Goal: Information Seeking & Learning: Learn about a topic

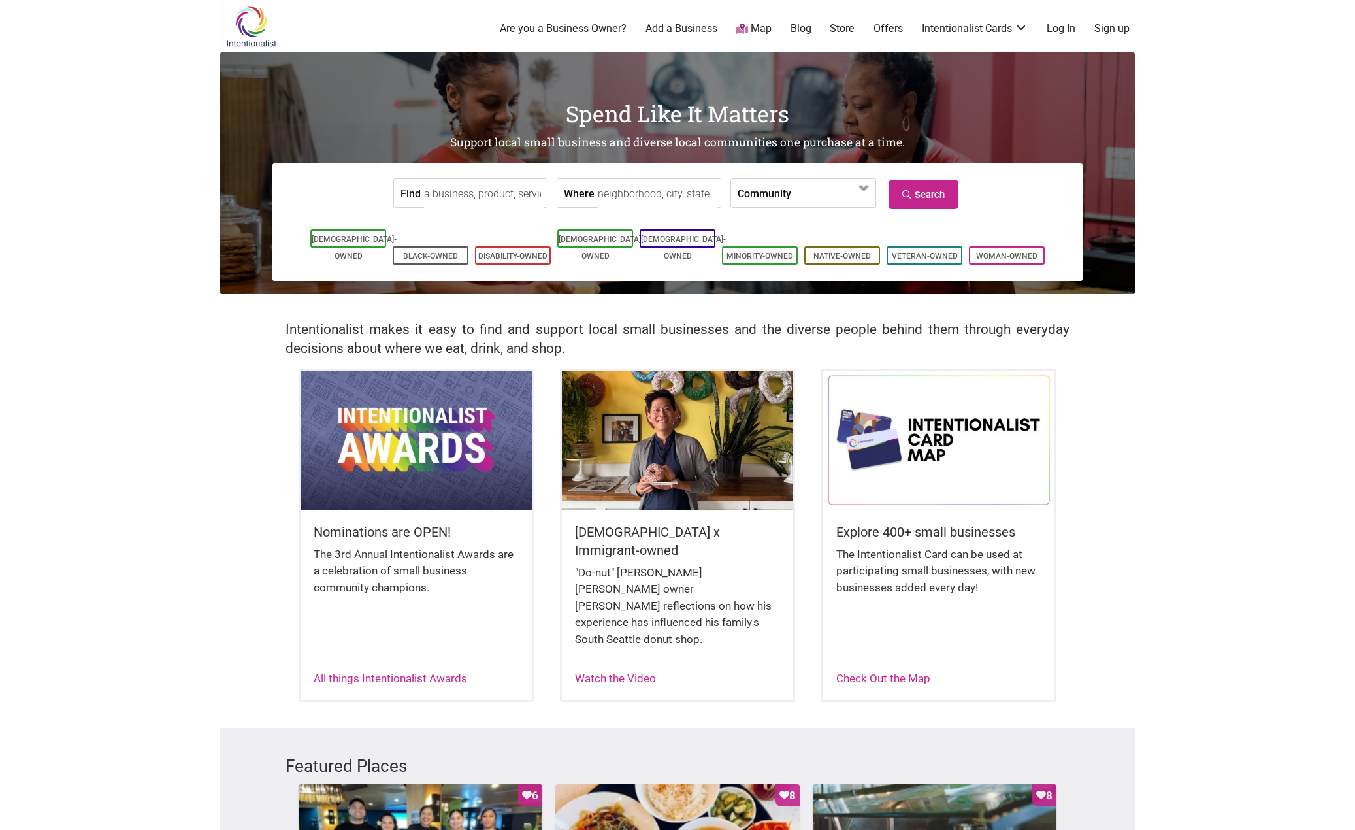
click at [451, 195] on input "Find" at bounding box center [484, 193] width 120 height 29
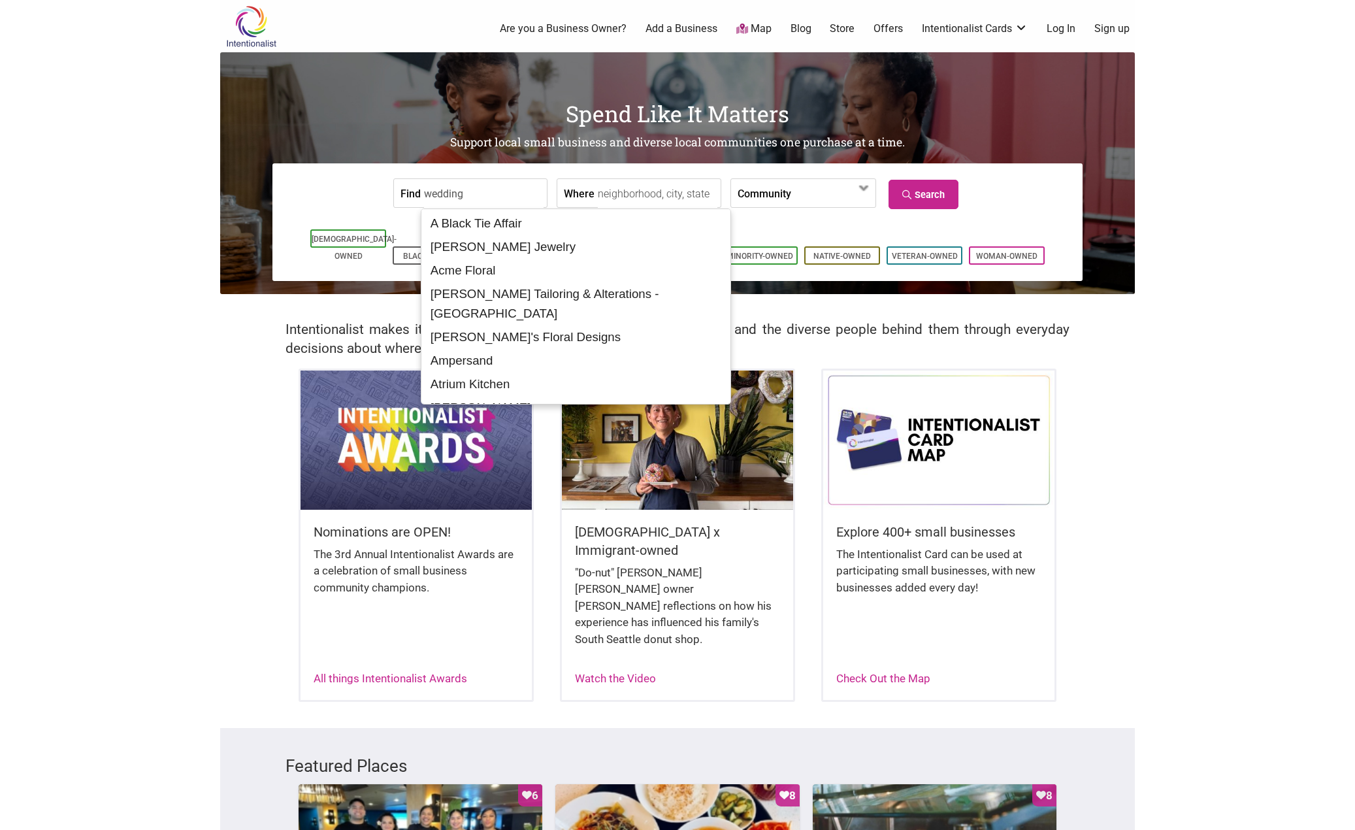
type input "wedding"
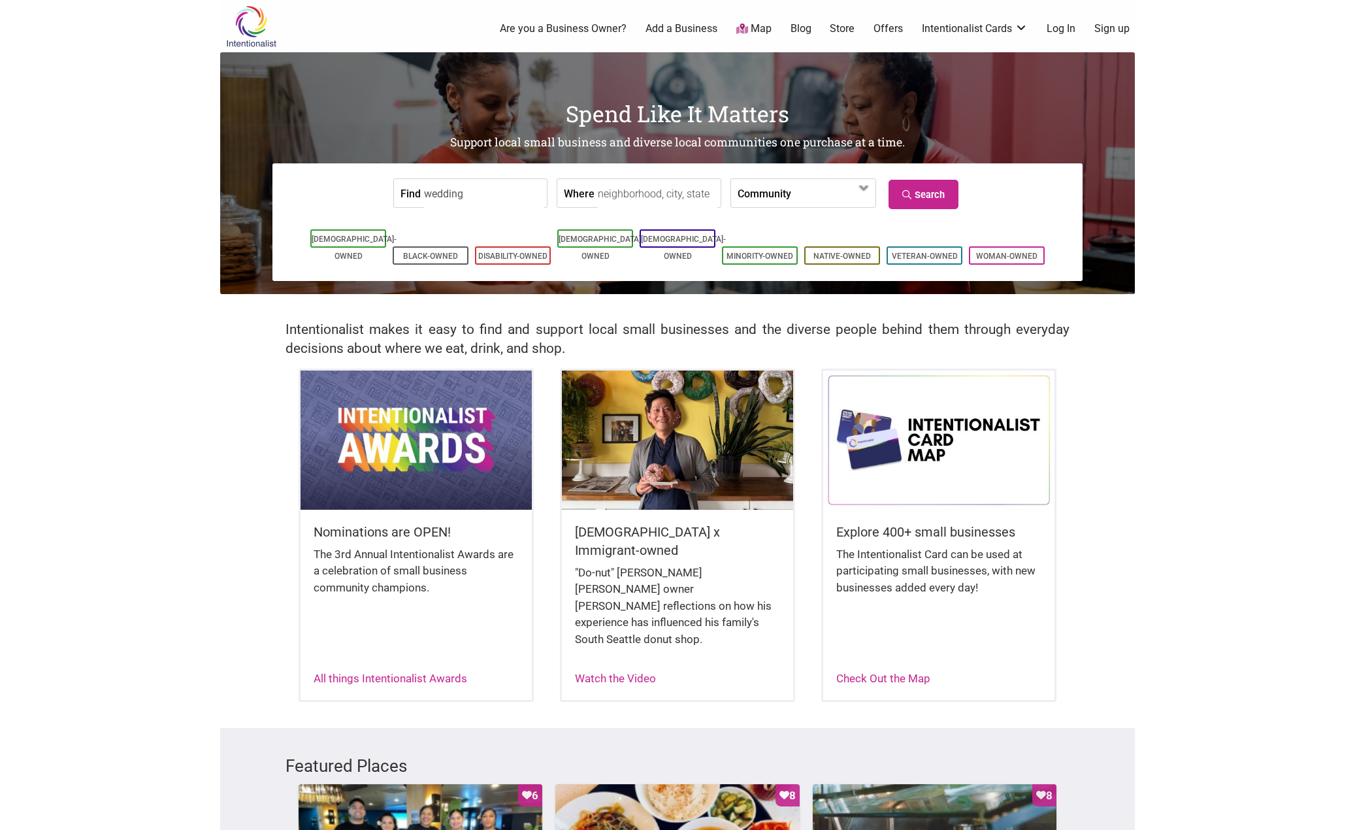
click at [653, 195] on input "Where" at bounding box center [658, 193] width 120 height 29
type input "[GEOGRAPHIC_DATA], [GEOGRAPHIC_DATA], [GEOGRAPHIC_DATA]"
click at [773, 195] on label "Community" at bounding box center [764, 193] width 54 height 28
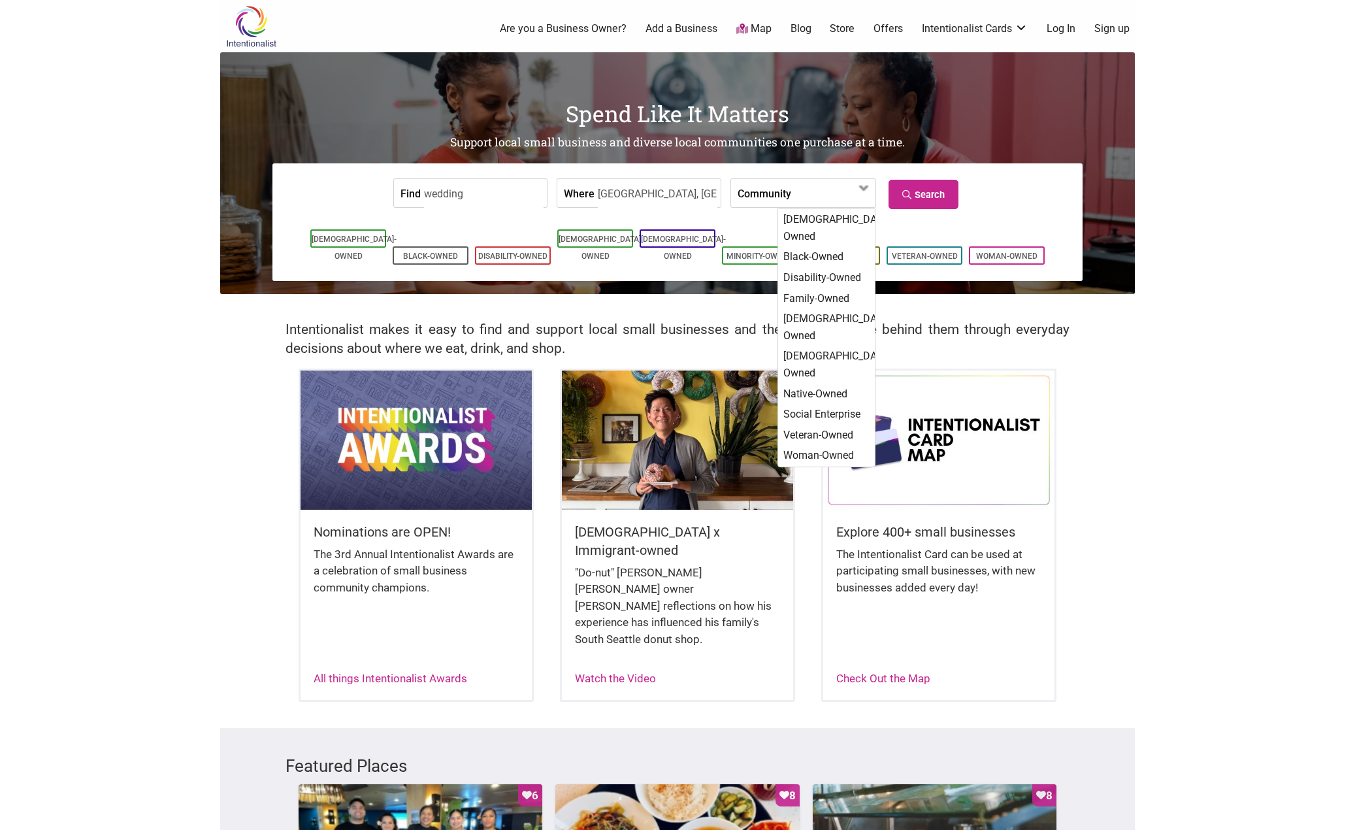
click at [773, 195] on label "Community" at bounding box center [764, 193] width 54 height 28
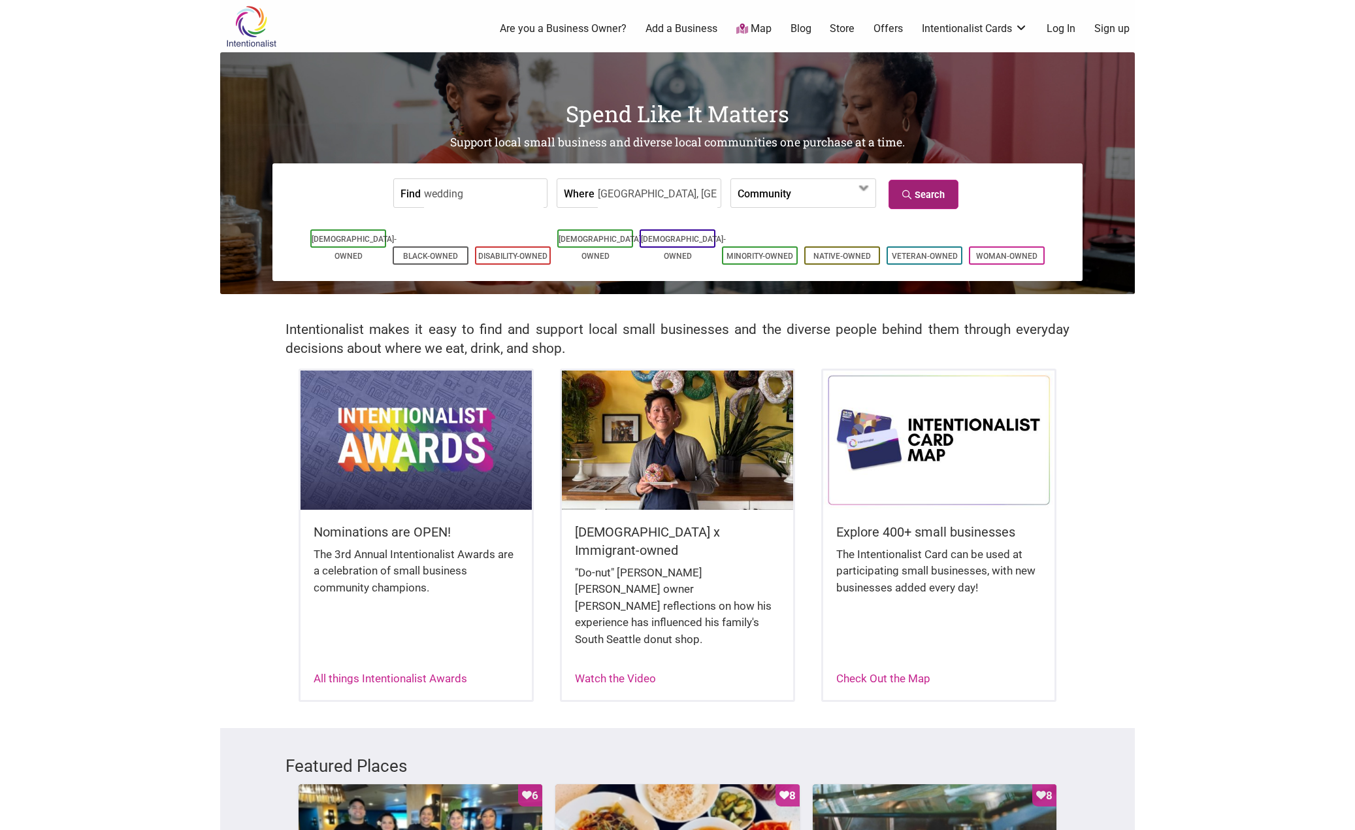
click at [901, 187] on link "Search" at bounding box center [923, 194] width 70 height 29
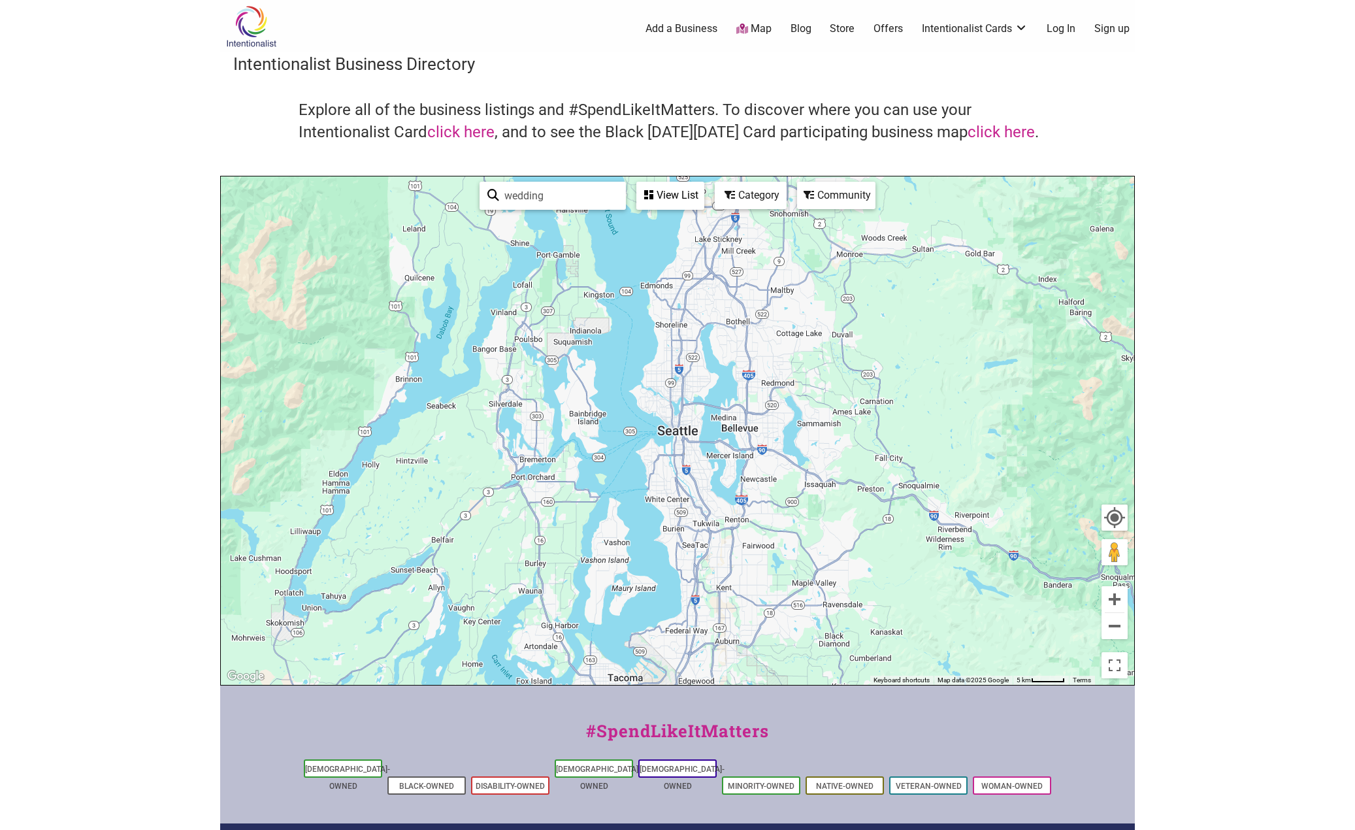
click at [671, 202] on div "View List" at bounding box center [670, 195] width 65 height 25
click at [570, 240] on div "View List" at bounding box center [591, 233] width 235 height 25
click at [647, 201] on div "View List" at bounding box center [670, 195] width 65 height 25
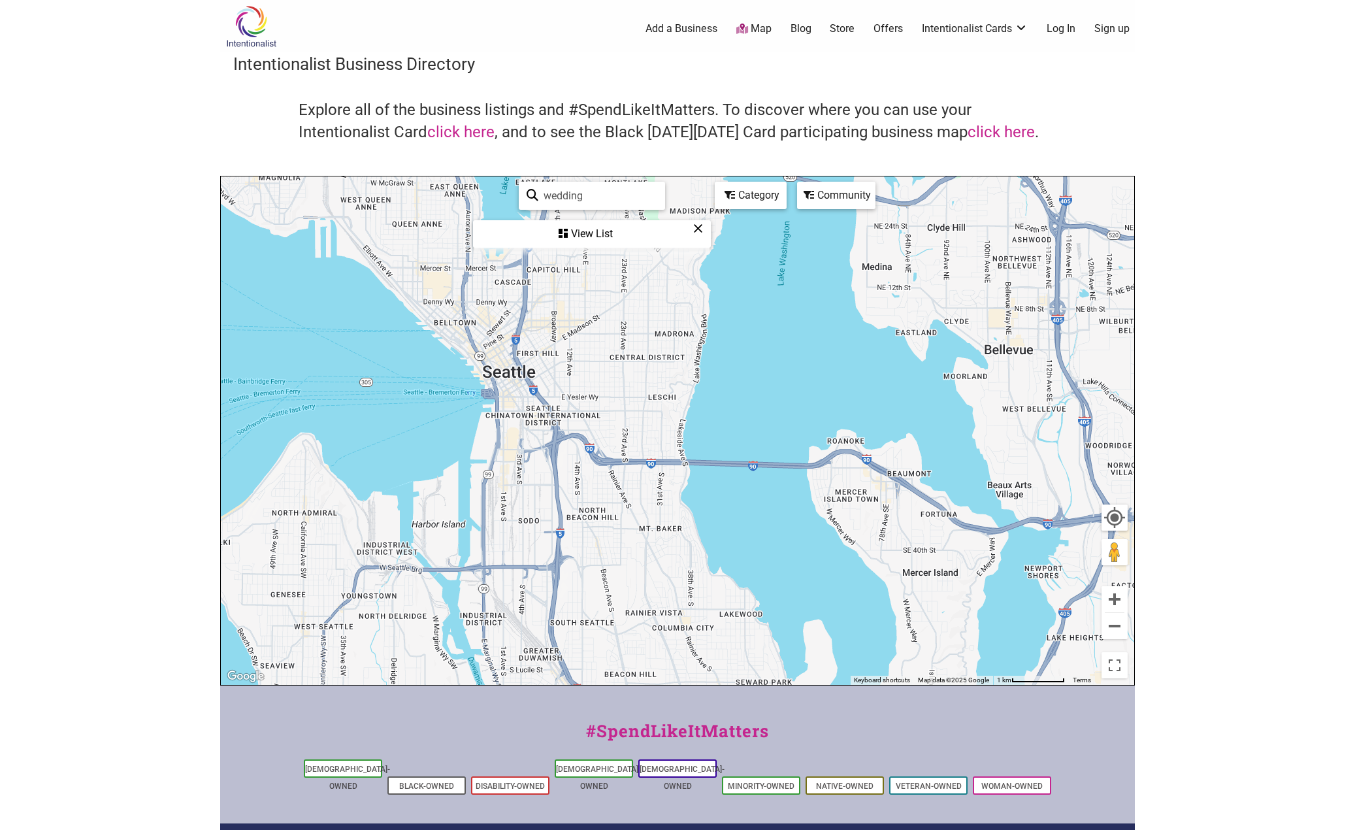
drag, startPoint x: 596, startPoint y: 201, endPoint x: 525, endPoint y: 189, distance: 72.3
click at [525, 189] on div "wedding See All" at bounding box center [592, 196] width 146 height 28
click at [709, 221] on div "Community" at bounding box center [591, 233] width 235 height 25
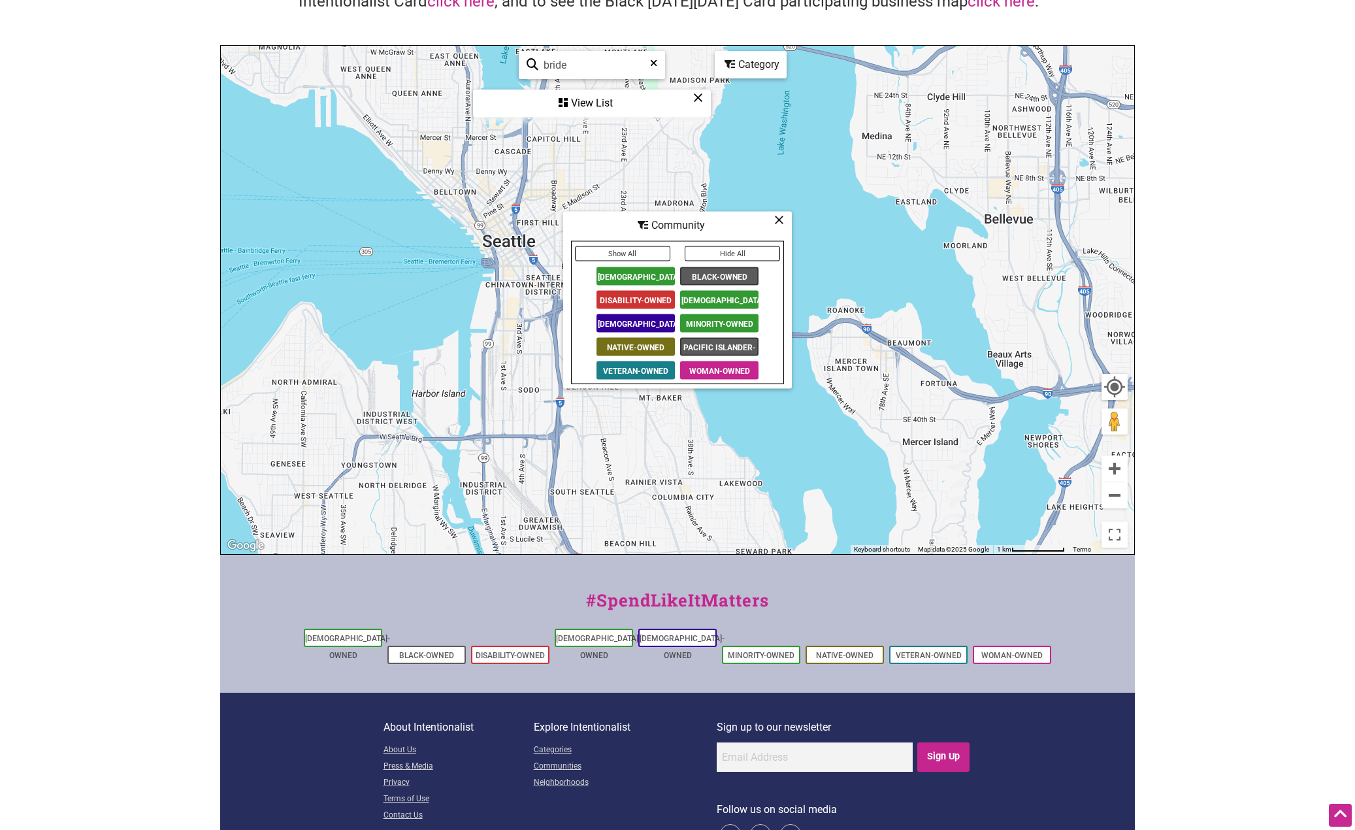
scroll to position [65, 0]
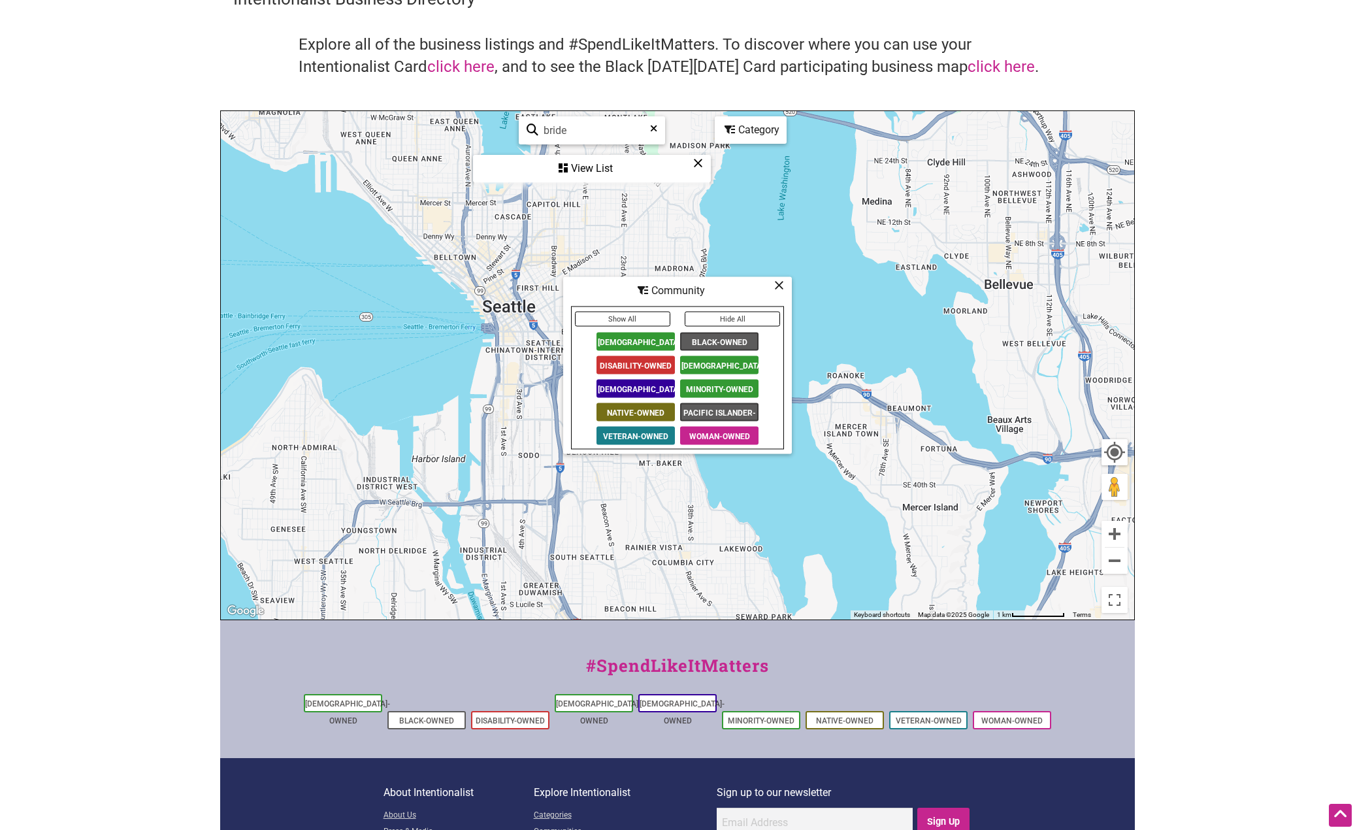
click at [647, 317] on button "Show All" at bounding box center [622, 319] width 95 height 15
click at [642, 390] on span "[DEMOGRAPHIC_DATA]-Owned" at bounding box center [635, 389] width 78 height 18
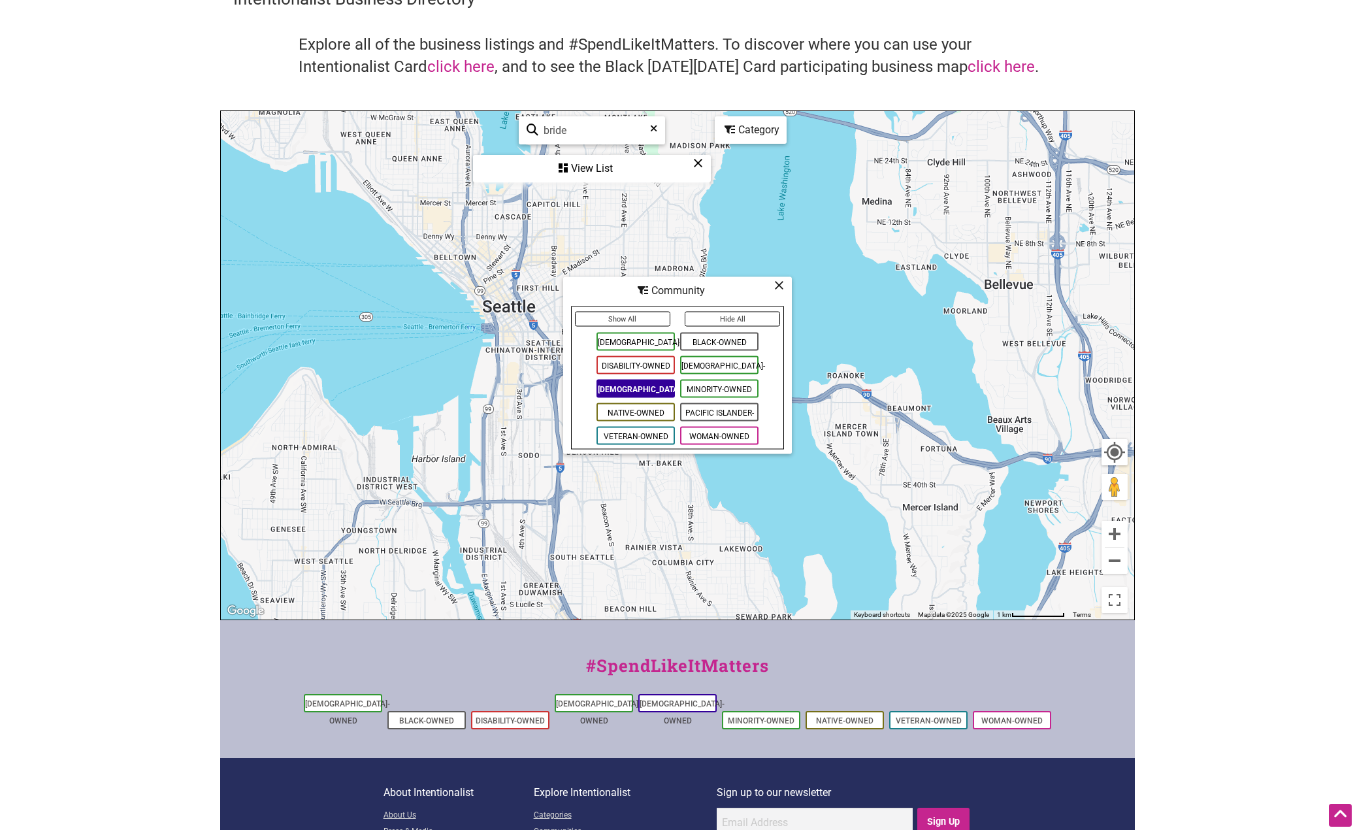
click at [779, 285] on icon at bounding box center [779, 285] width 10 height 1
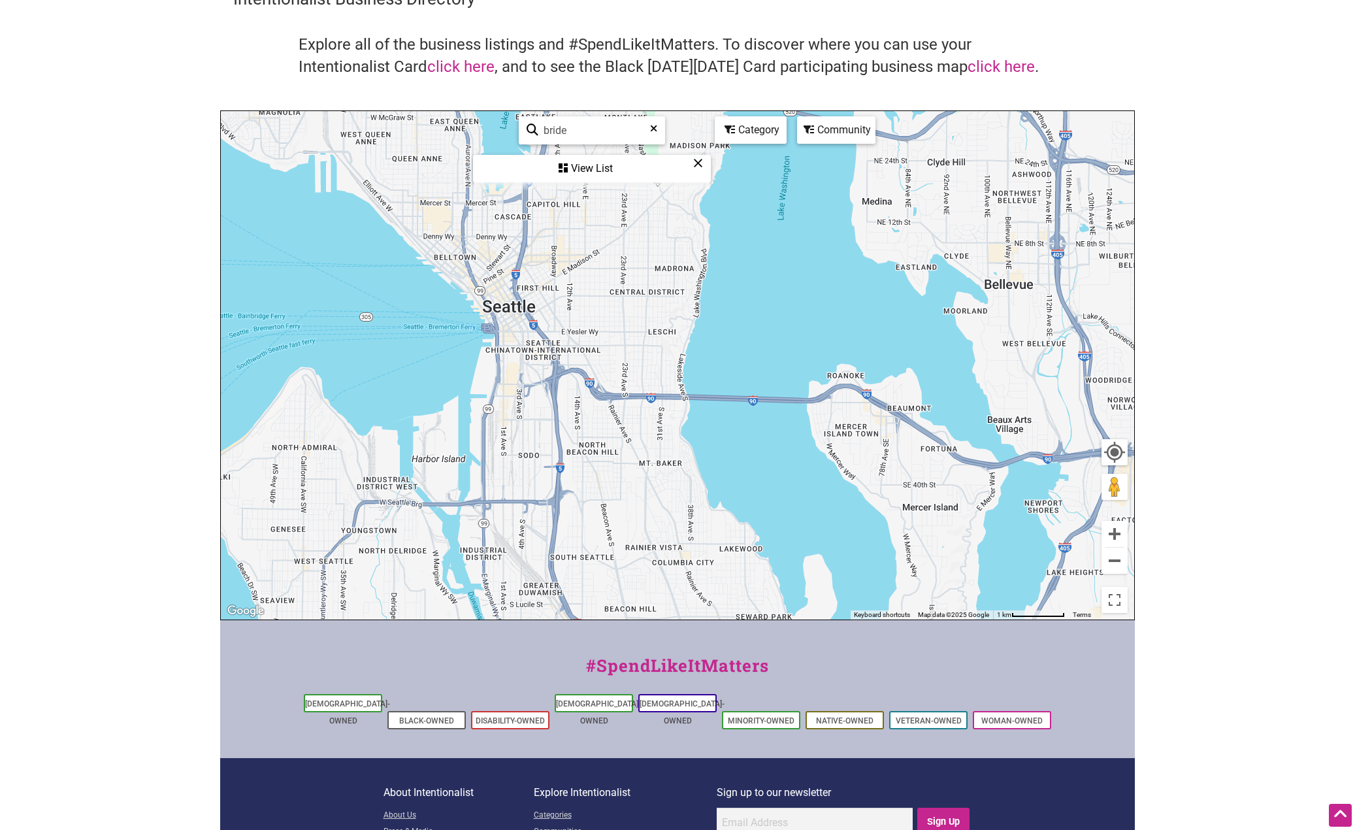
click at [617, 173] on div "View List" at bounding box center [591, 168] width 235 height 25
click at [537, 138] on input "bride" at bounding box center [558, 130] width 118 height 25
click at [566, 155] on link "See All" at bounding box center [566, 158] width 26 height 10
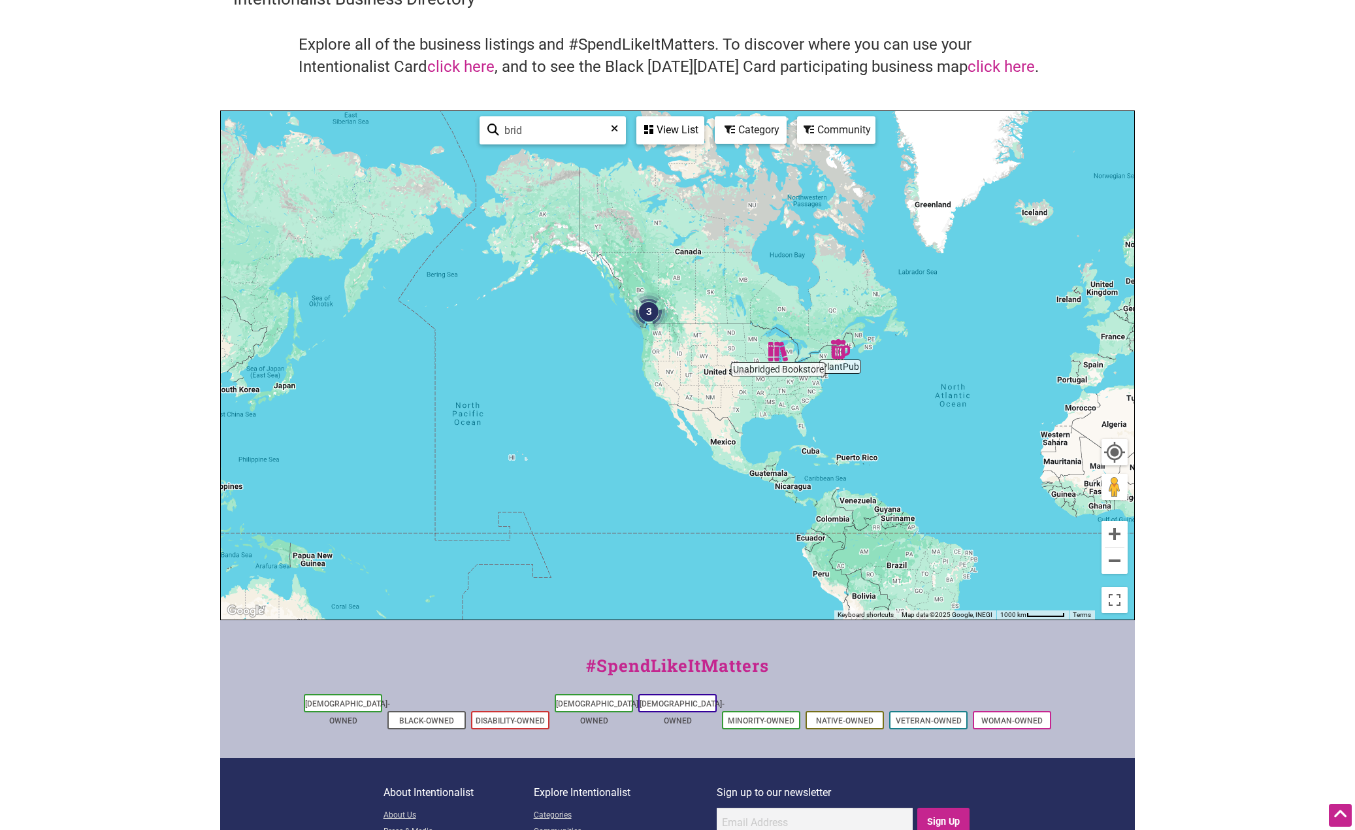
click at [552, 131] on input "brid" at bounding box center [558, 130] width 118 height 25
click at [554, 138] on input "bridal" at bounding box center [558, 130] width 118 height 25
type input "bridal"
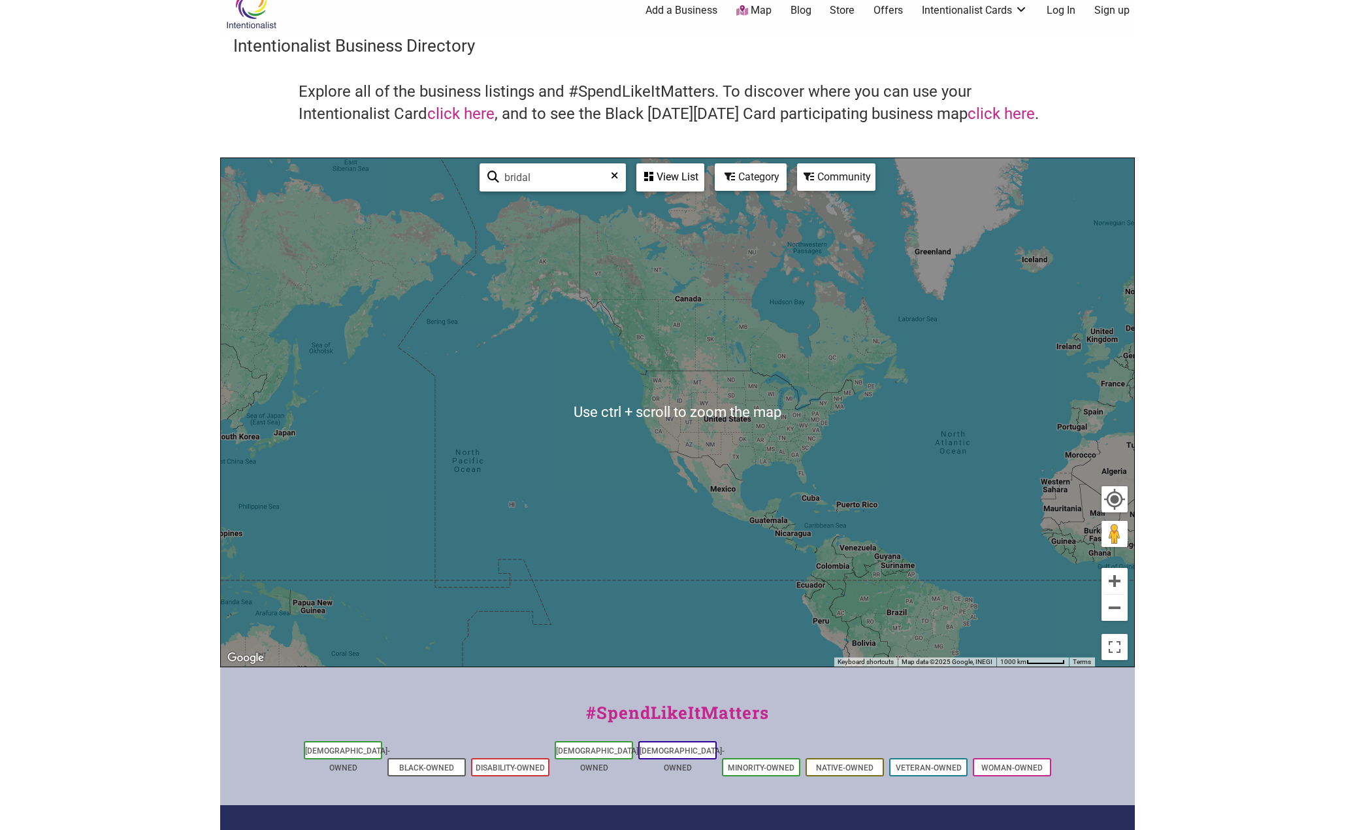
scroll to position [0, 0]
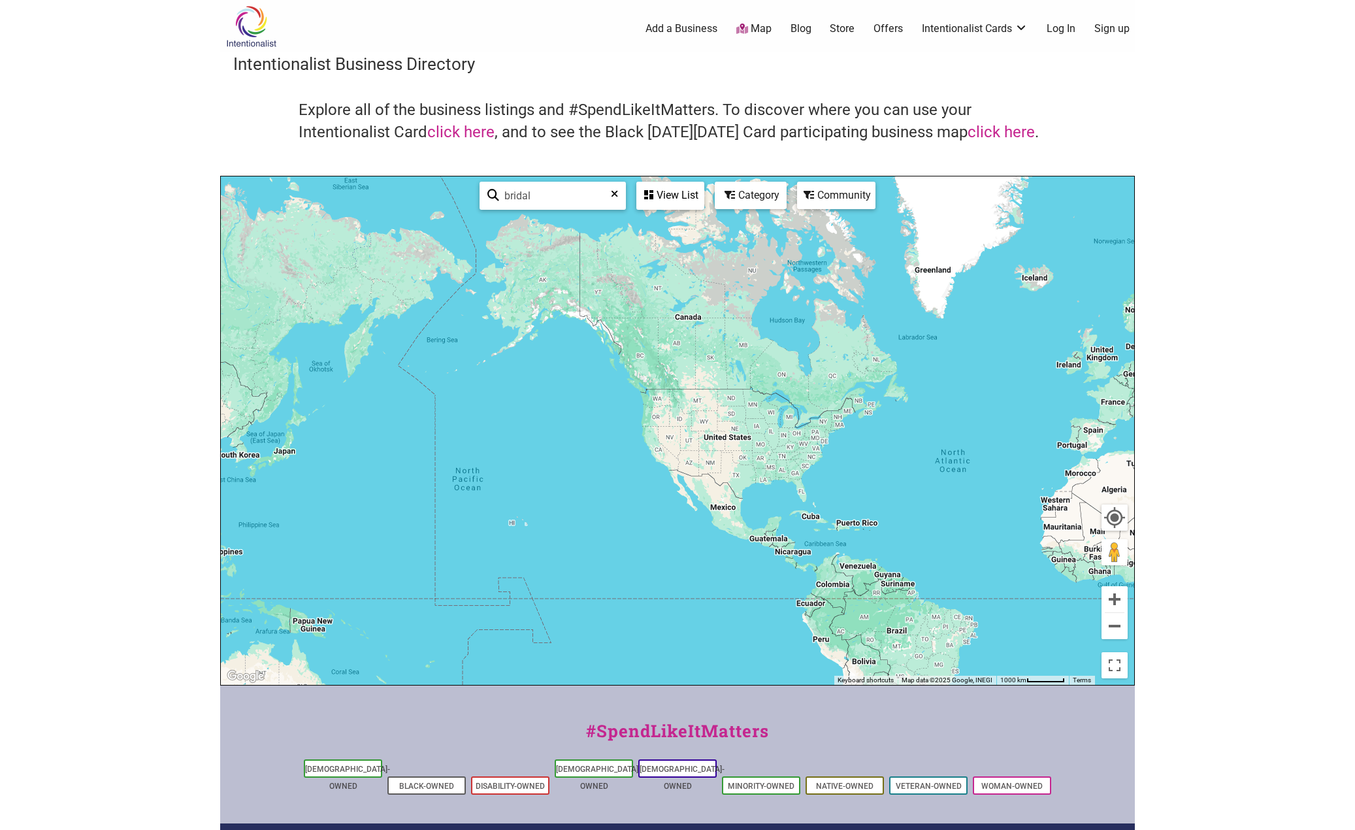
click at [760, 27] on link "Map" at bounding box center [753, 29] width 35 height 15
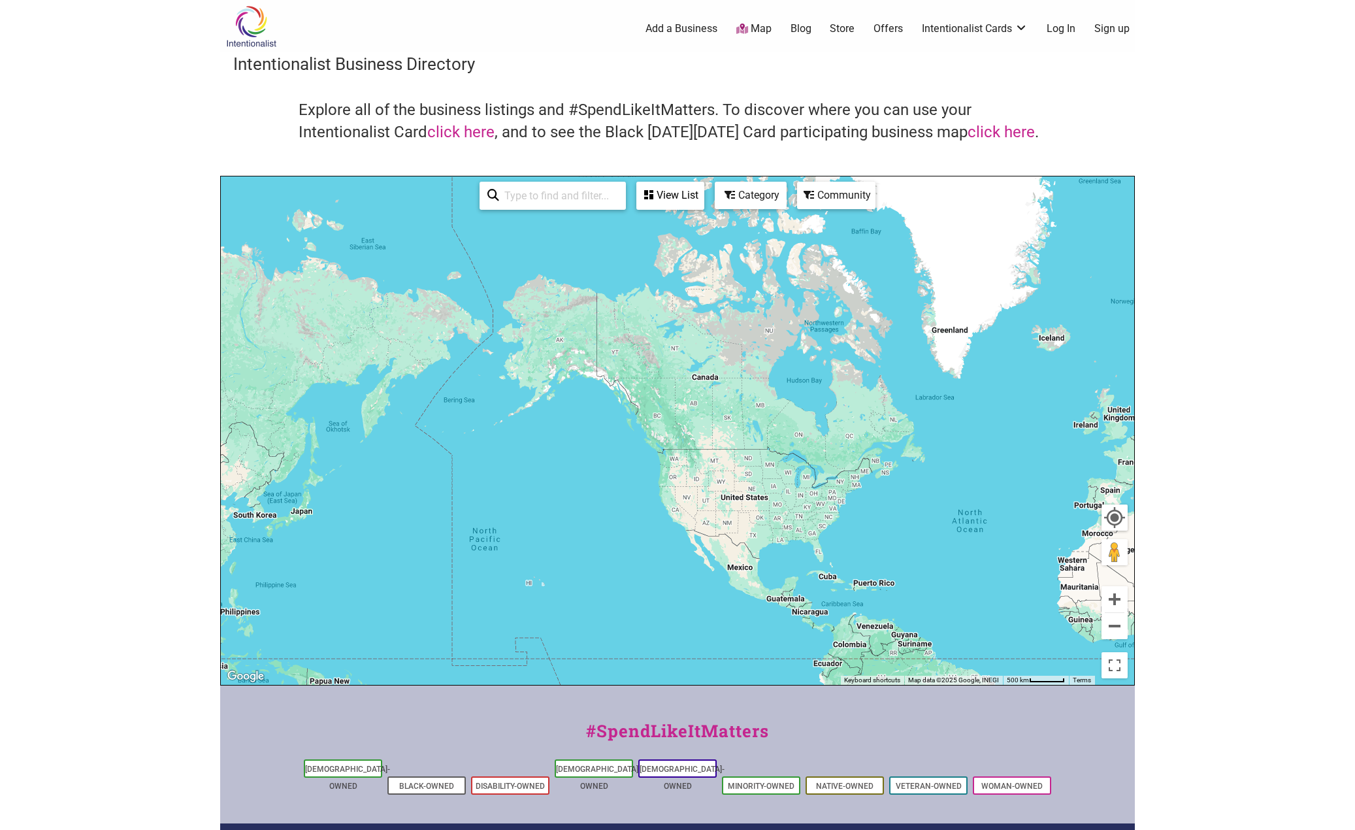
click at [844, 27] on link "Store" at bounding box center [842, 29] width 25 height 14
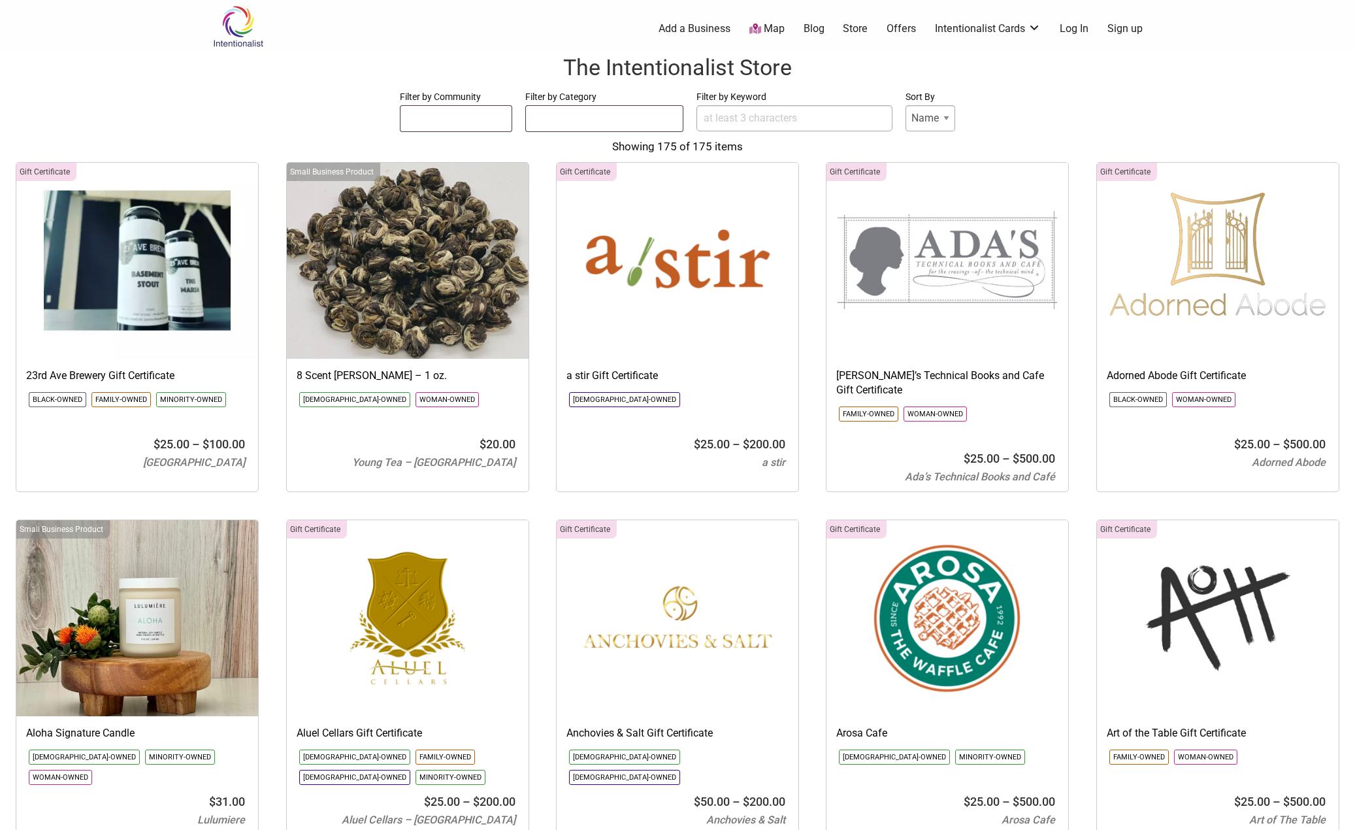
select select
click at [584, 121] on ul at bounding box center [604, 116] width 157 height 21
click at [809, 123] on input "Filter by Keyword" at bounding box center [794, 118] width 196 height 26
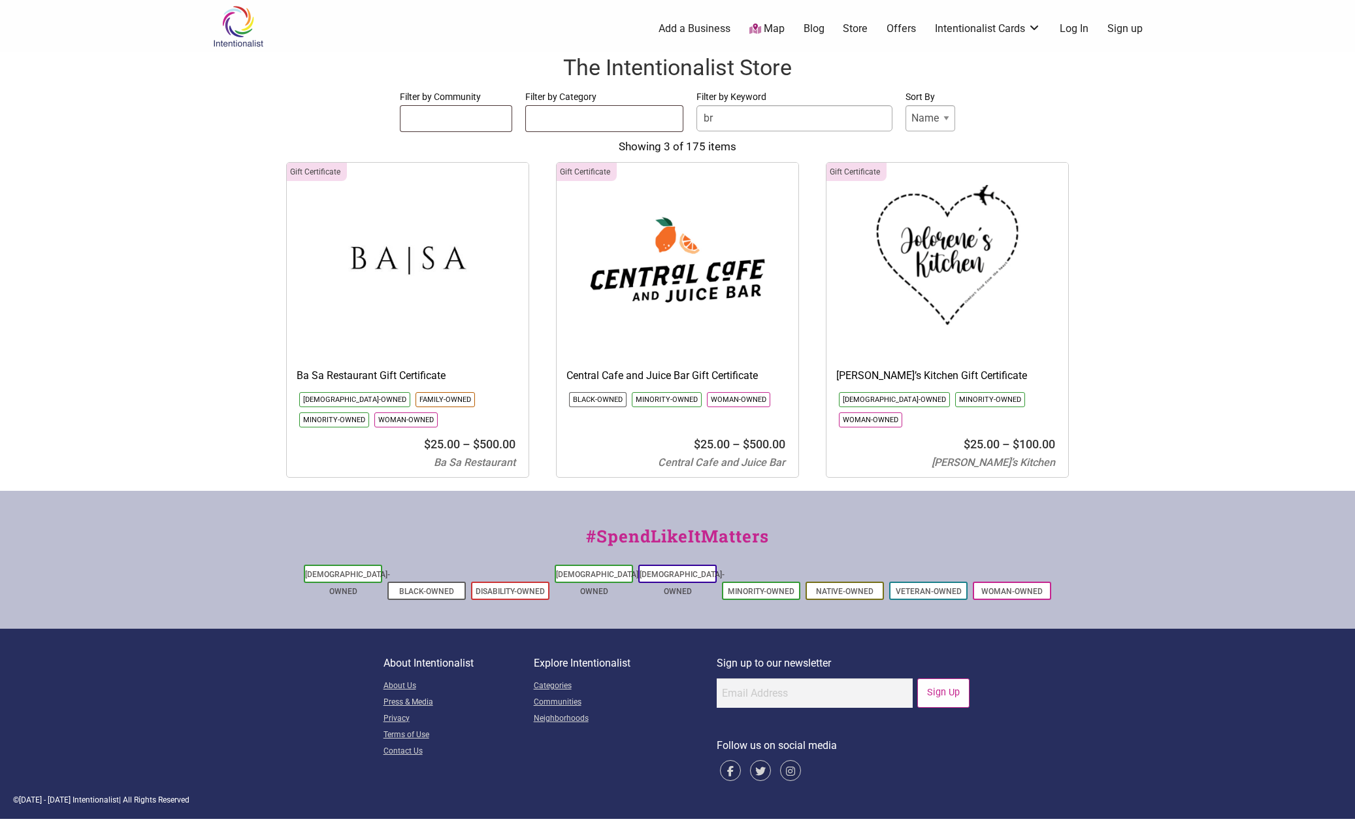
type input "b"
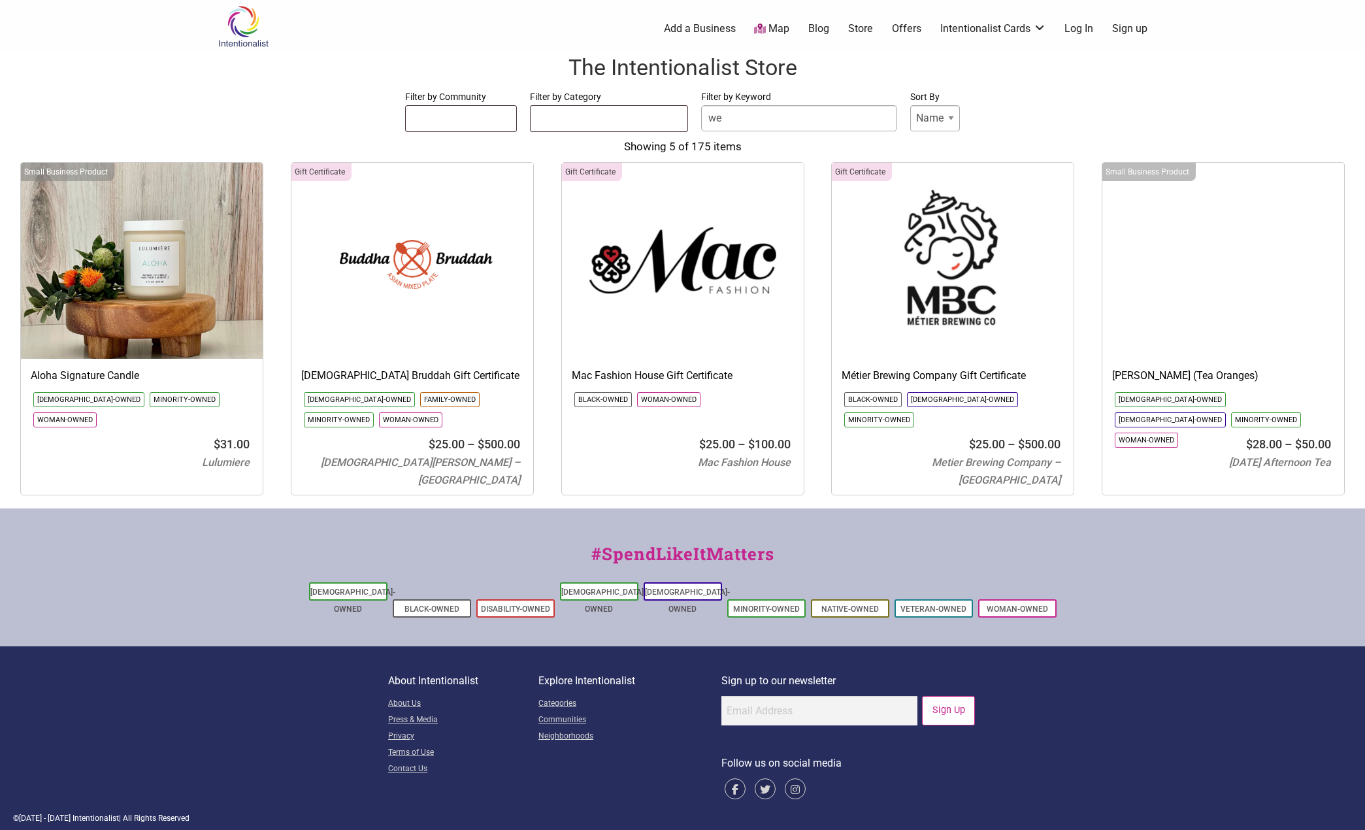
type input "w"
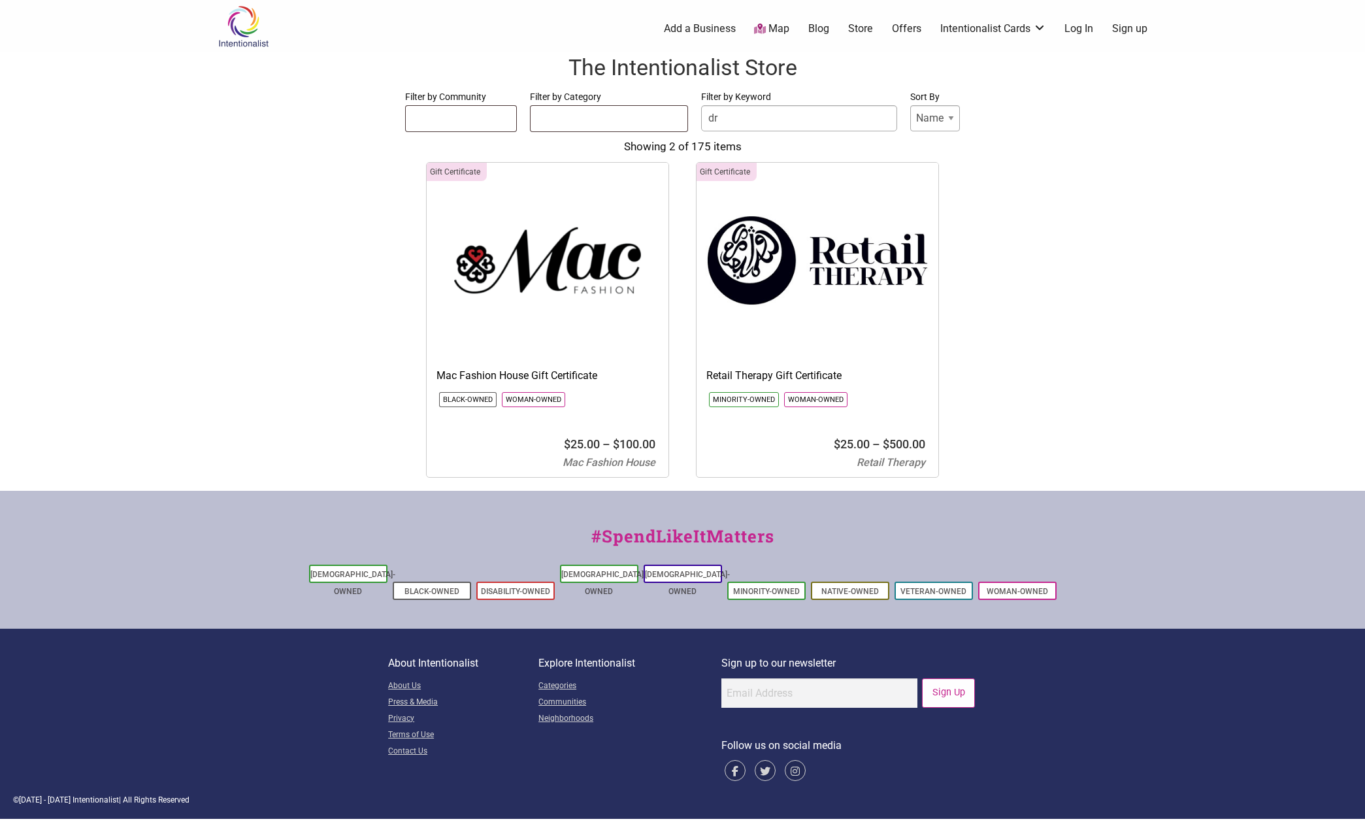
type input "d"
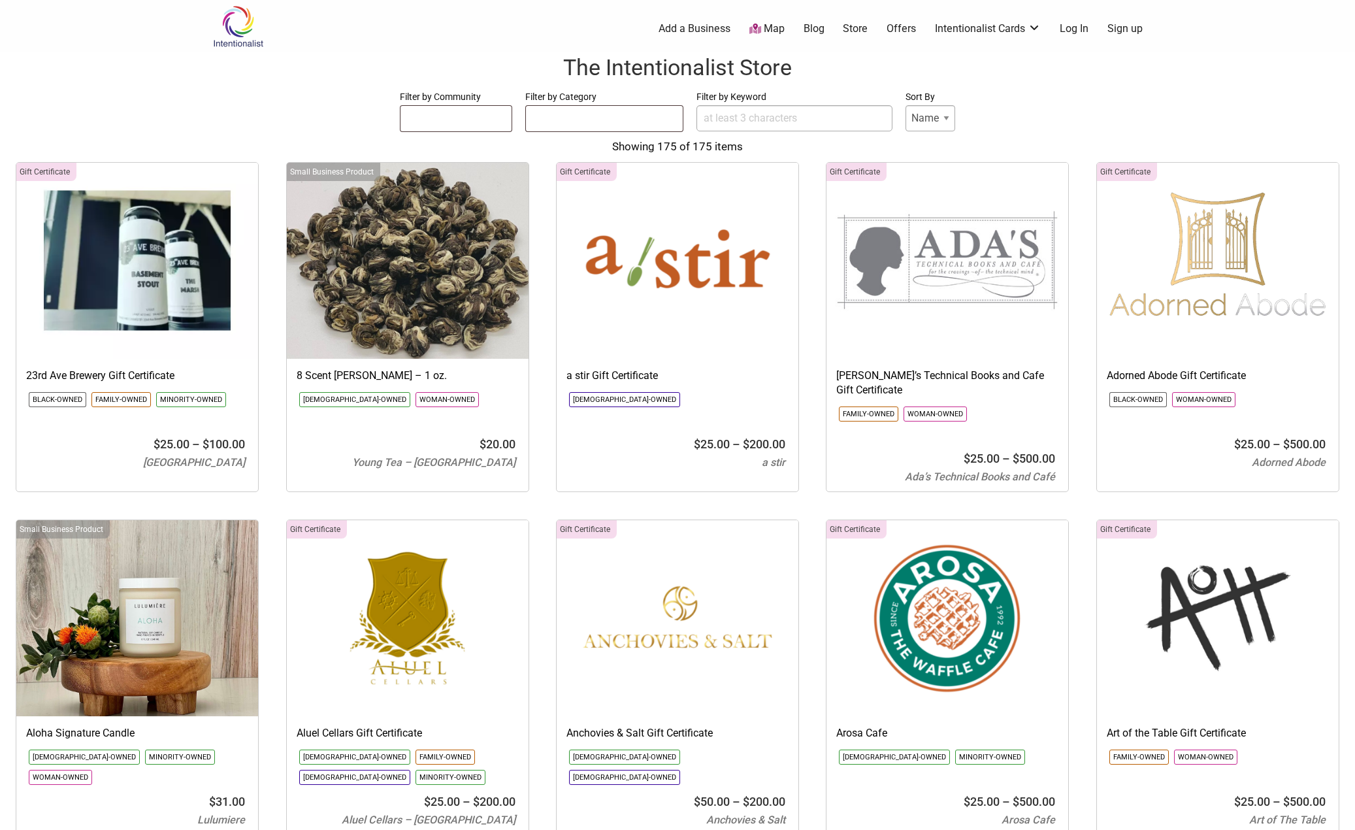
click at [918, 121] on select "Name Price" at bounding box center [930, 118] width 50 height 26
click at [919, 121] on select "Name Price" at bounding box center [930, 118] width 50 height 26
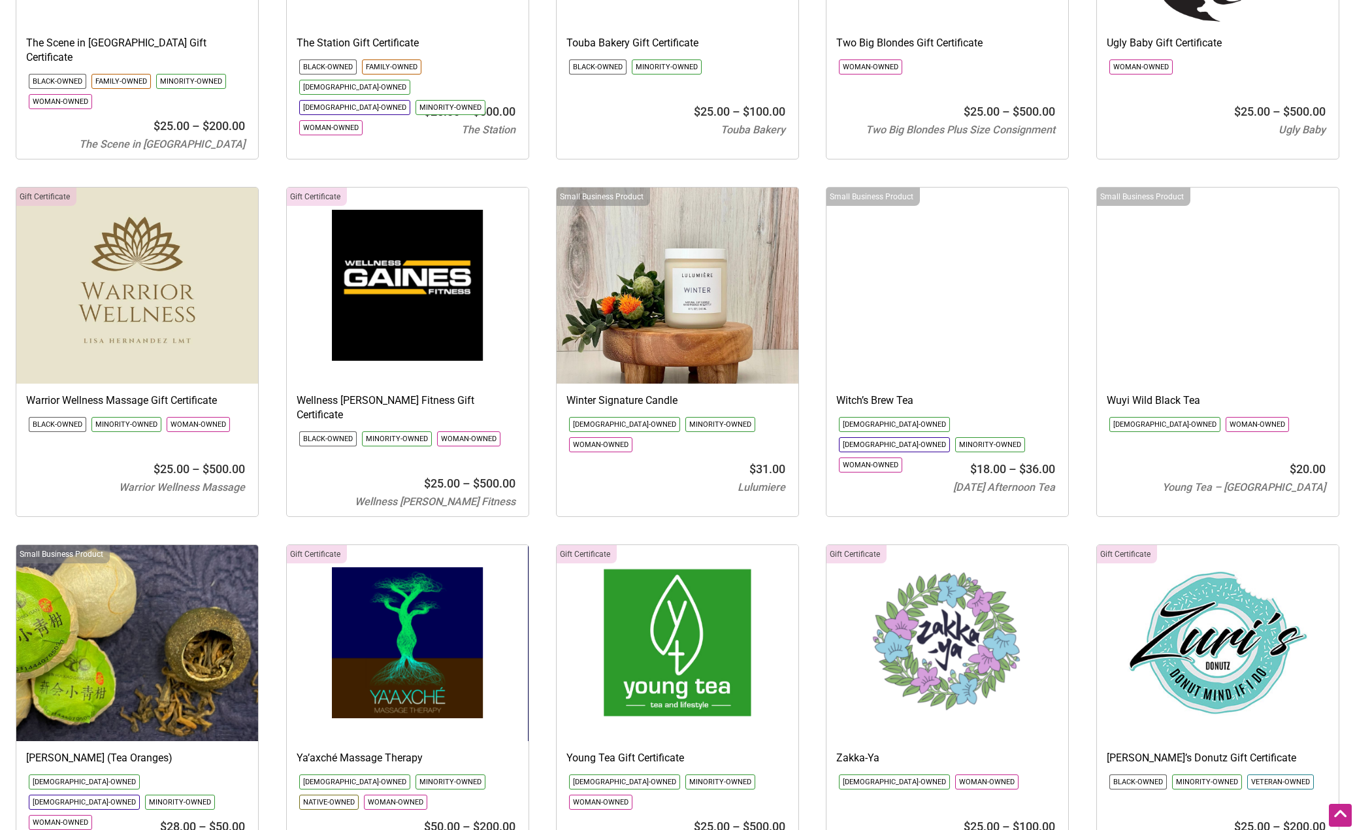
scroll to position [11670, 0]
